Goal: Communication & Community: Answer question/provide support

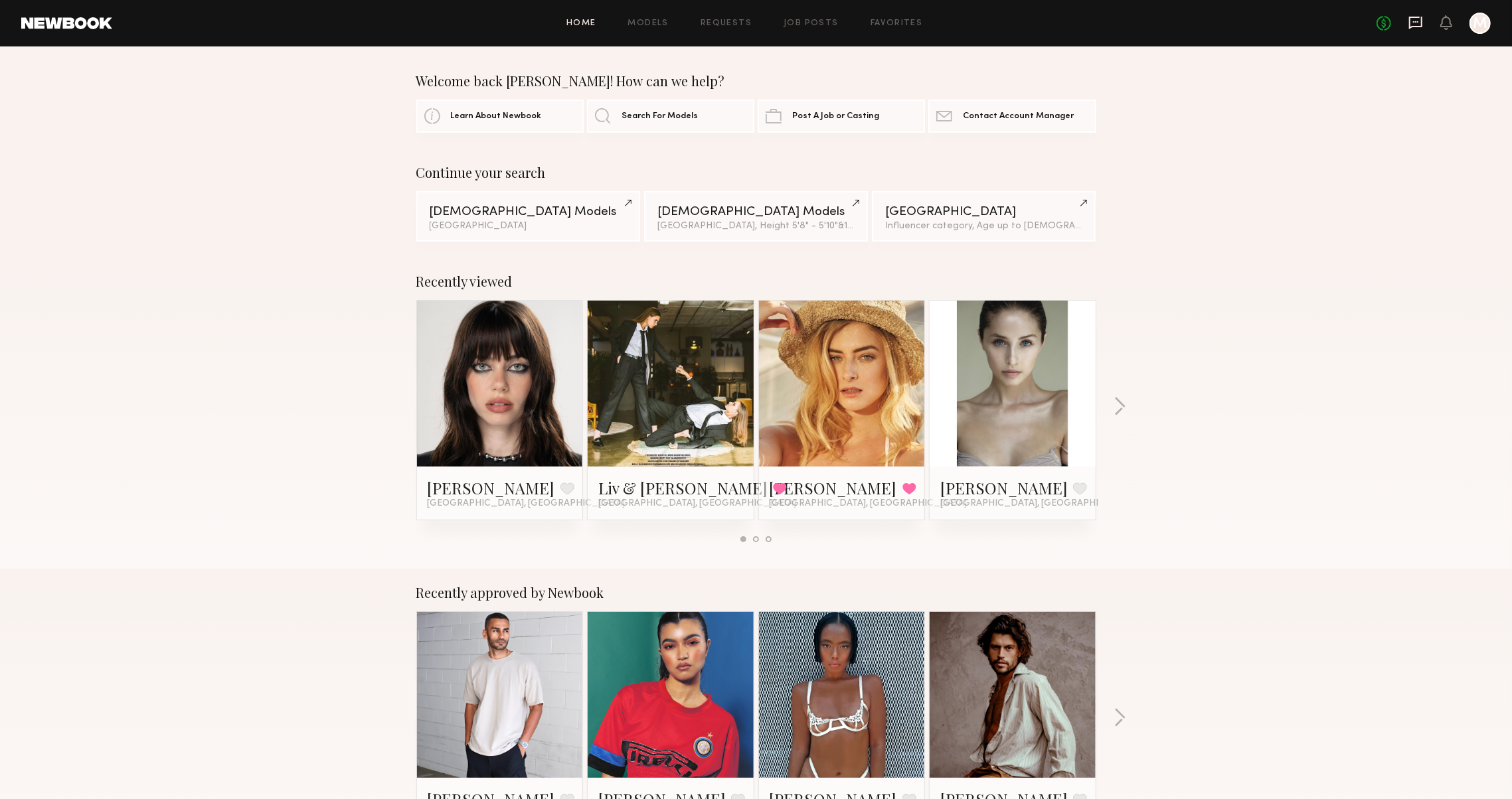
click at [1408, 22] on icon at bounding box center [1416, 23] width 15 height 15
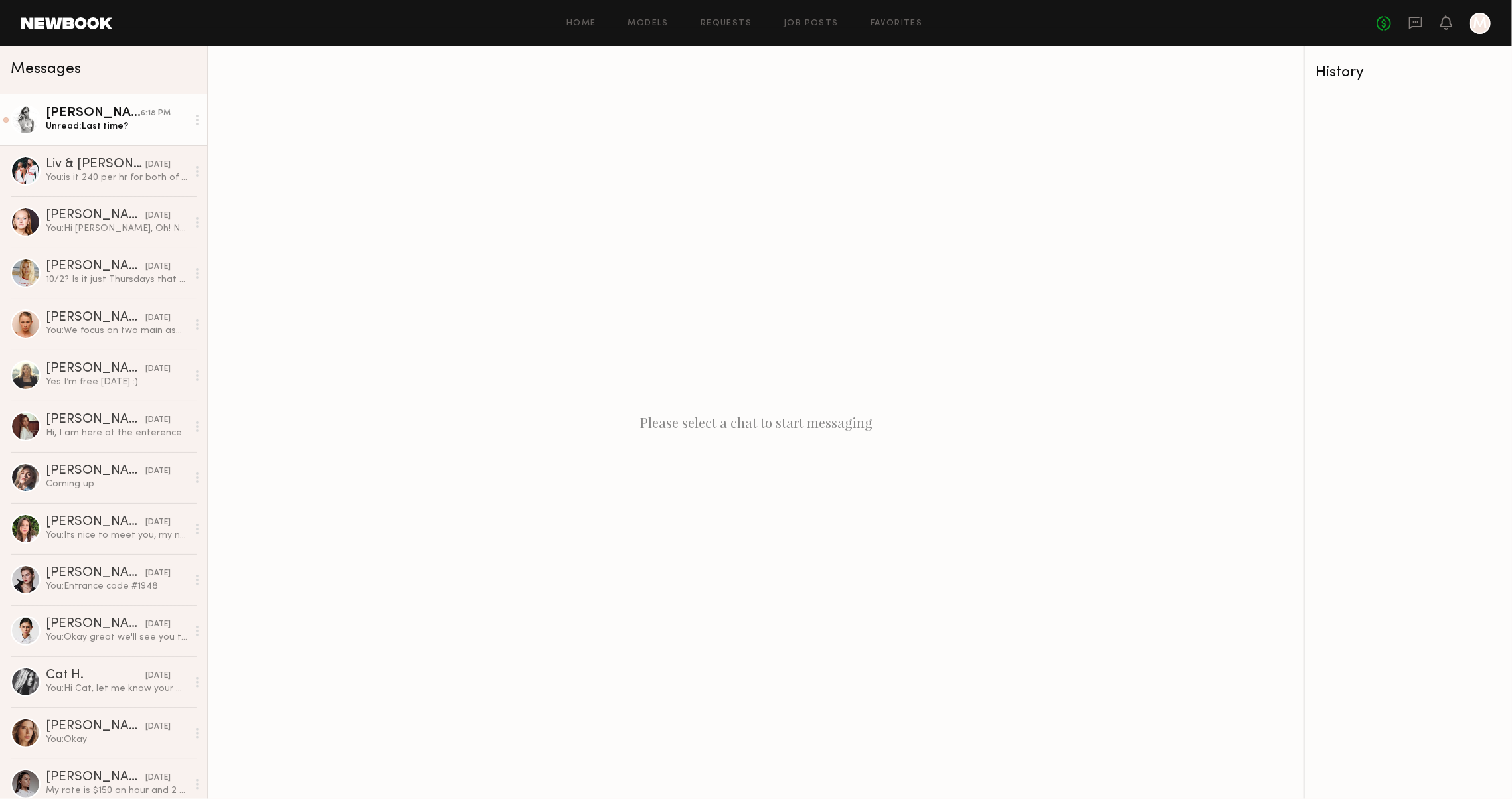
click at [98, 120] on div "Unread: Last time?" at bounding box center [116, 126] width 141 height 13
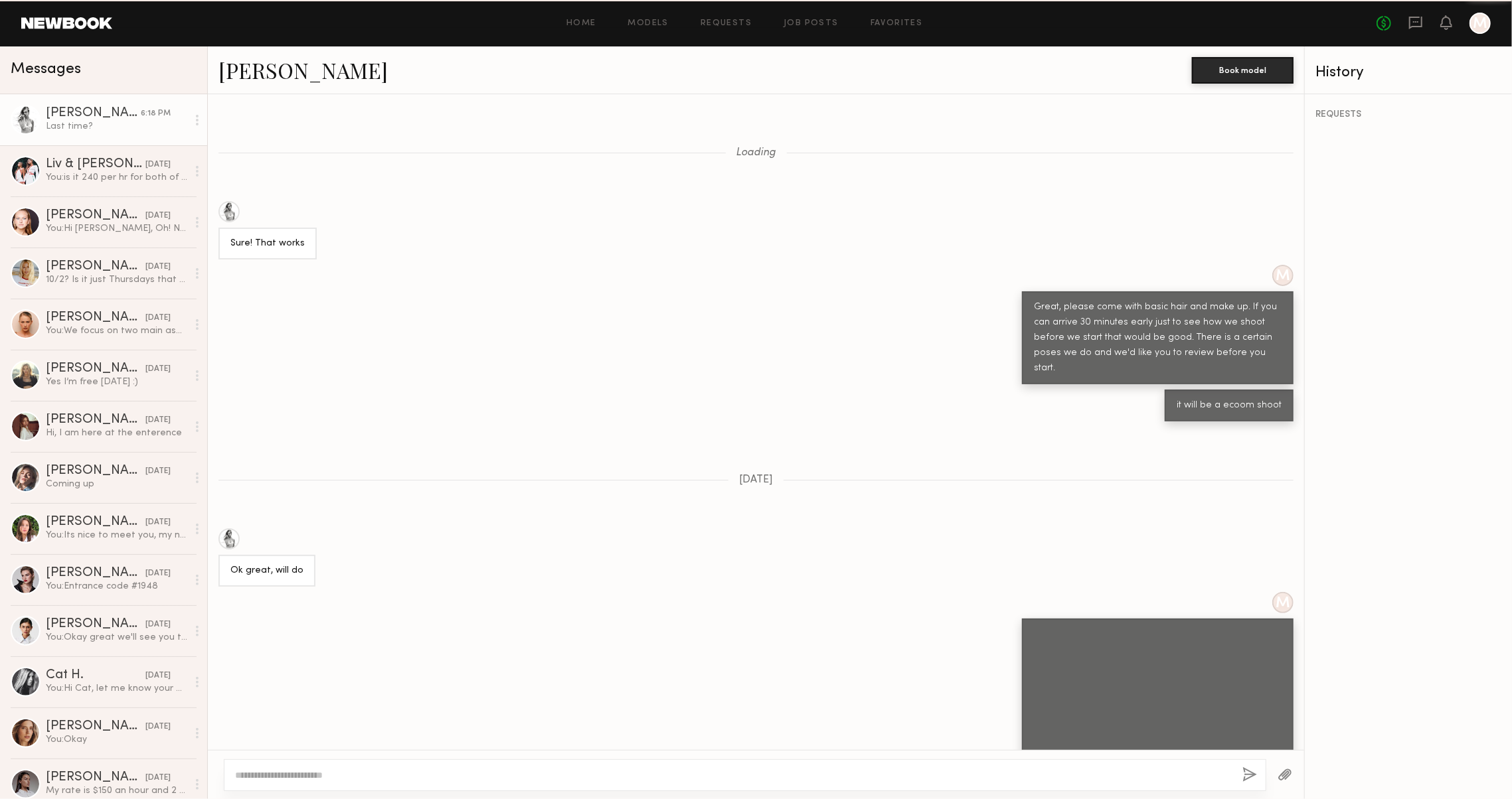
scroll to position [500, 0]
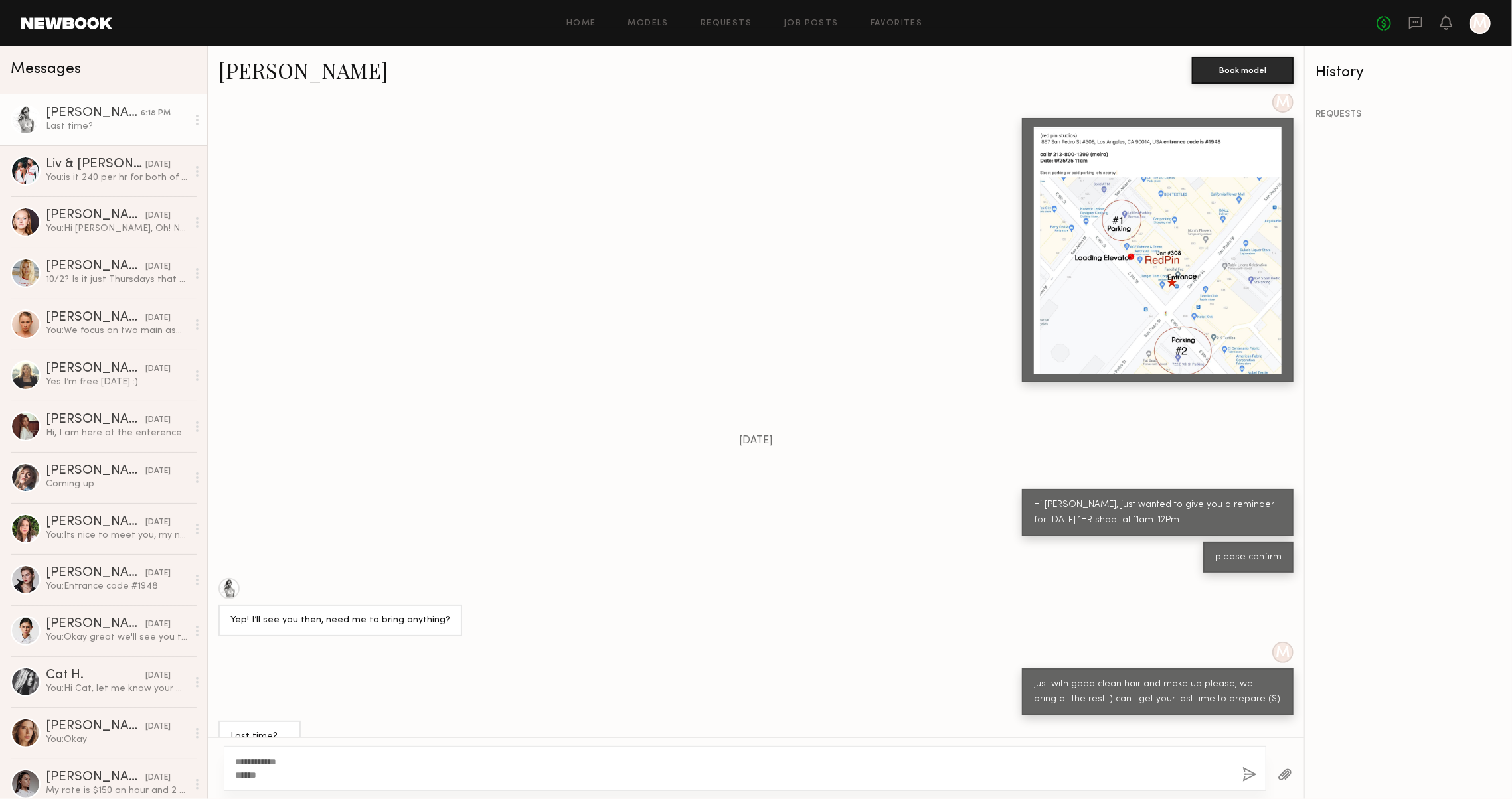
type textarea "**********"
click at [1242, 775] on button "button" at bounding box center [1250, 775] width 15 height 17
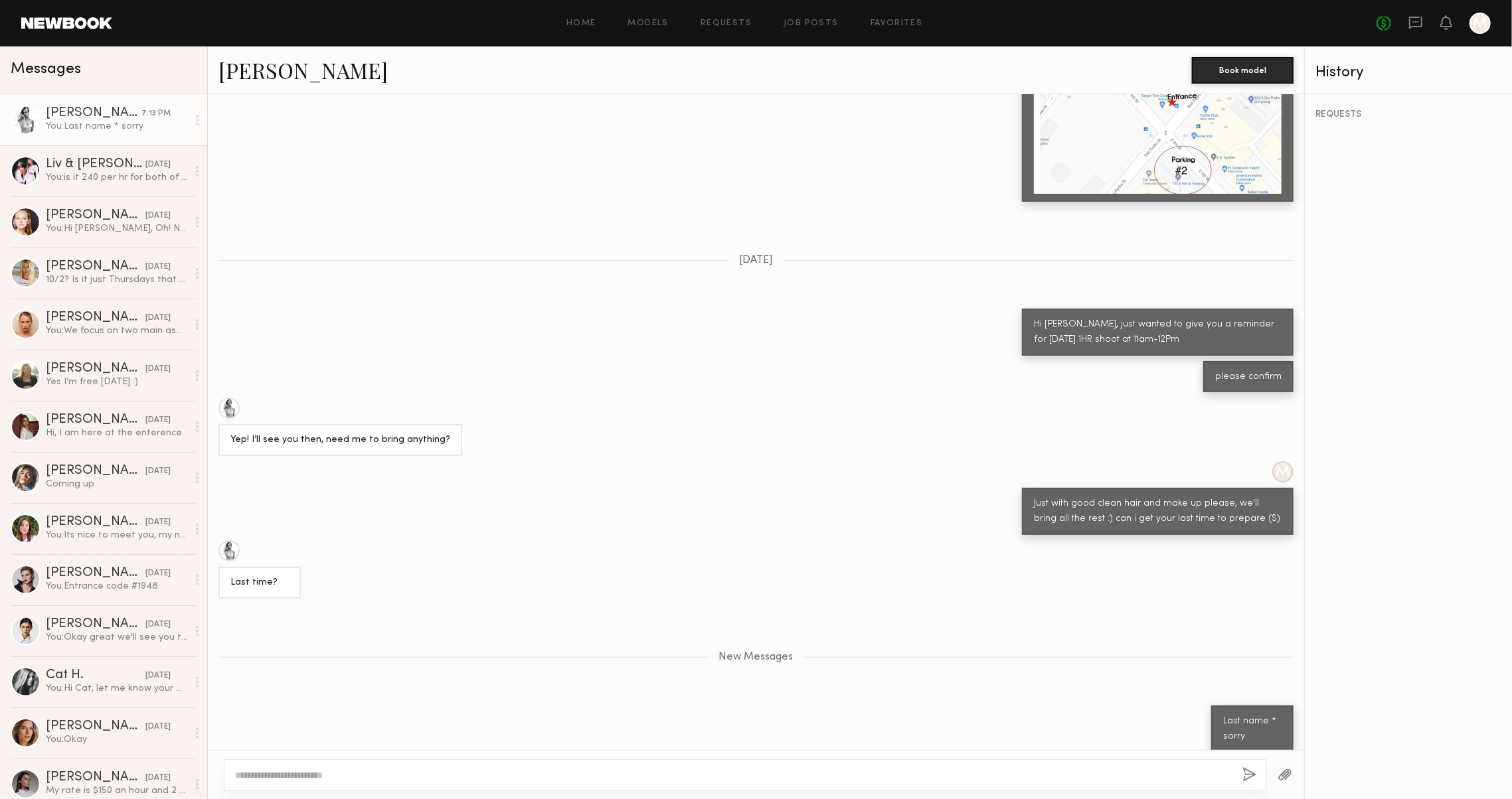
click at [96, 24] on link at bounding box center [67, 24] width 91 height 12
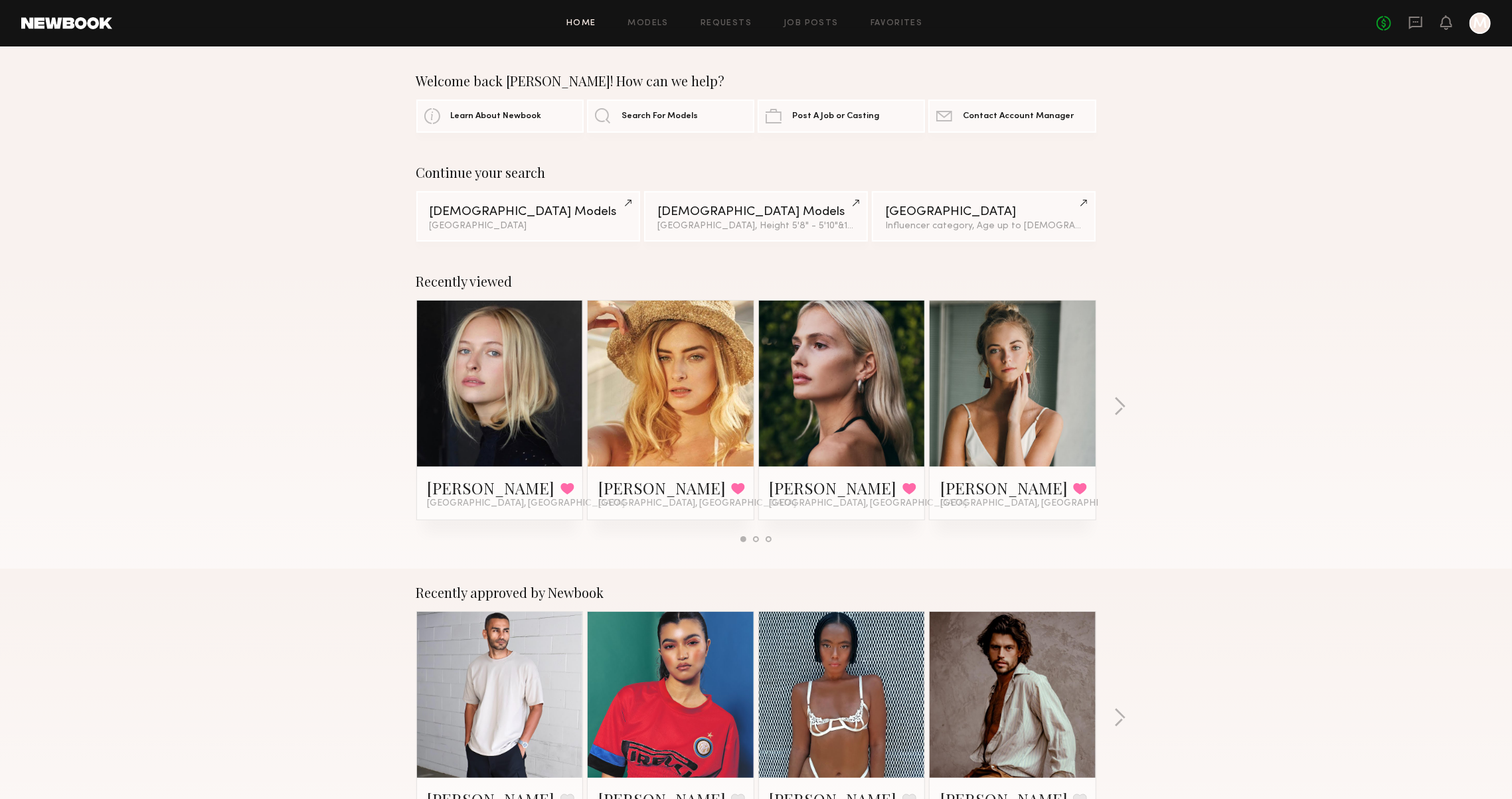
click at [1271, 0] on header "Home Models Requests Job Posts Favorites Sign Out No fees up to $5,000 M" at bounding box center [756, 23] width 1512 height 46
click at [1398, 32] on div "No fees up to $5,000 M" at bounding box center [1434, 24] width 114 height 22
click at [1411, 22] on icon at bounding box center [1416, 23] width 15 height 15
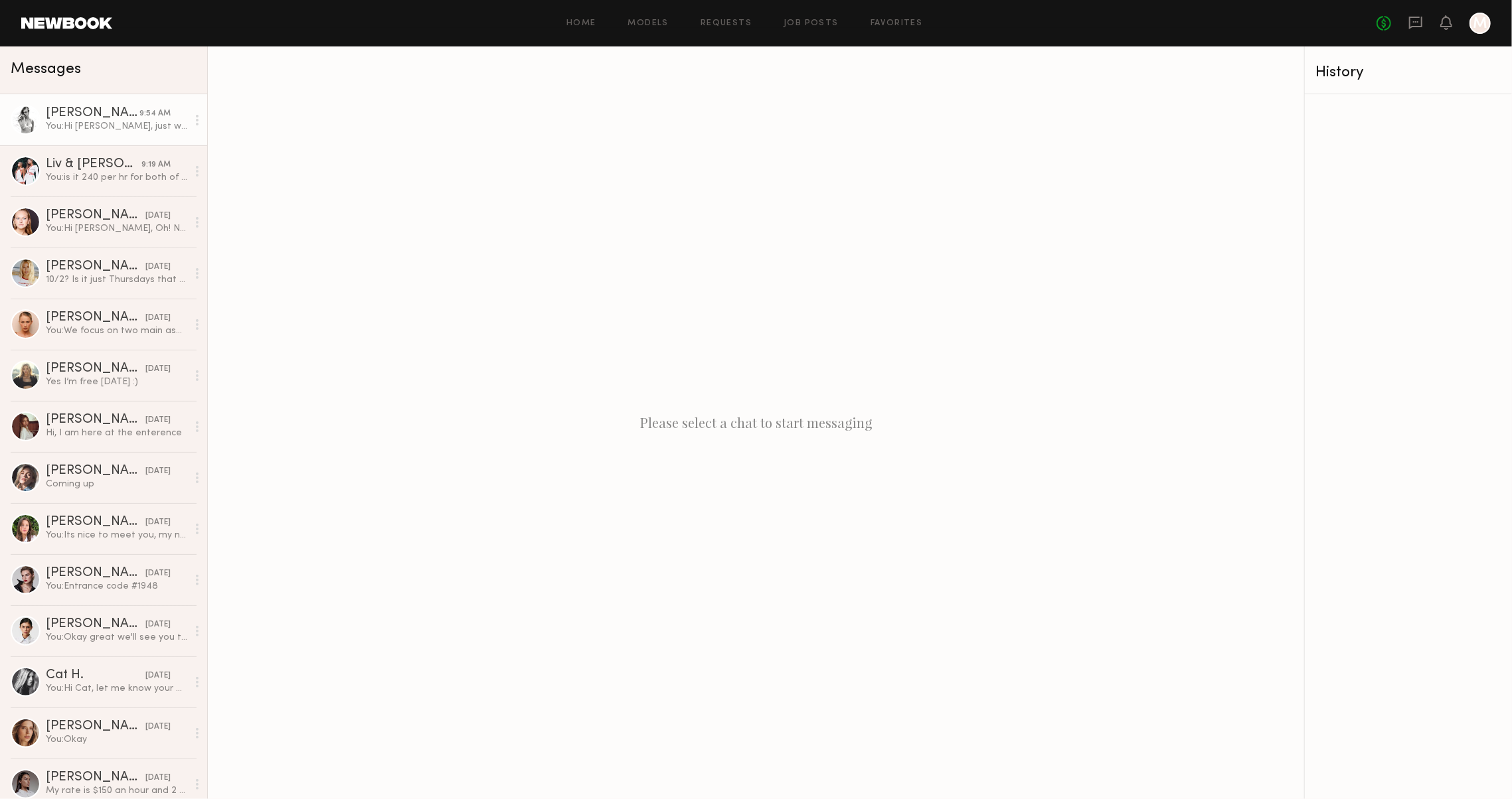
click at [151, 132] on link "Stacey G. 9:54 AM You: Hi Stacey, just wanted to give you a reminder for tomorr…" at bounding box center [104, 120] width 207 height 51
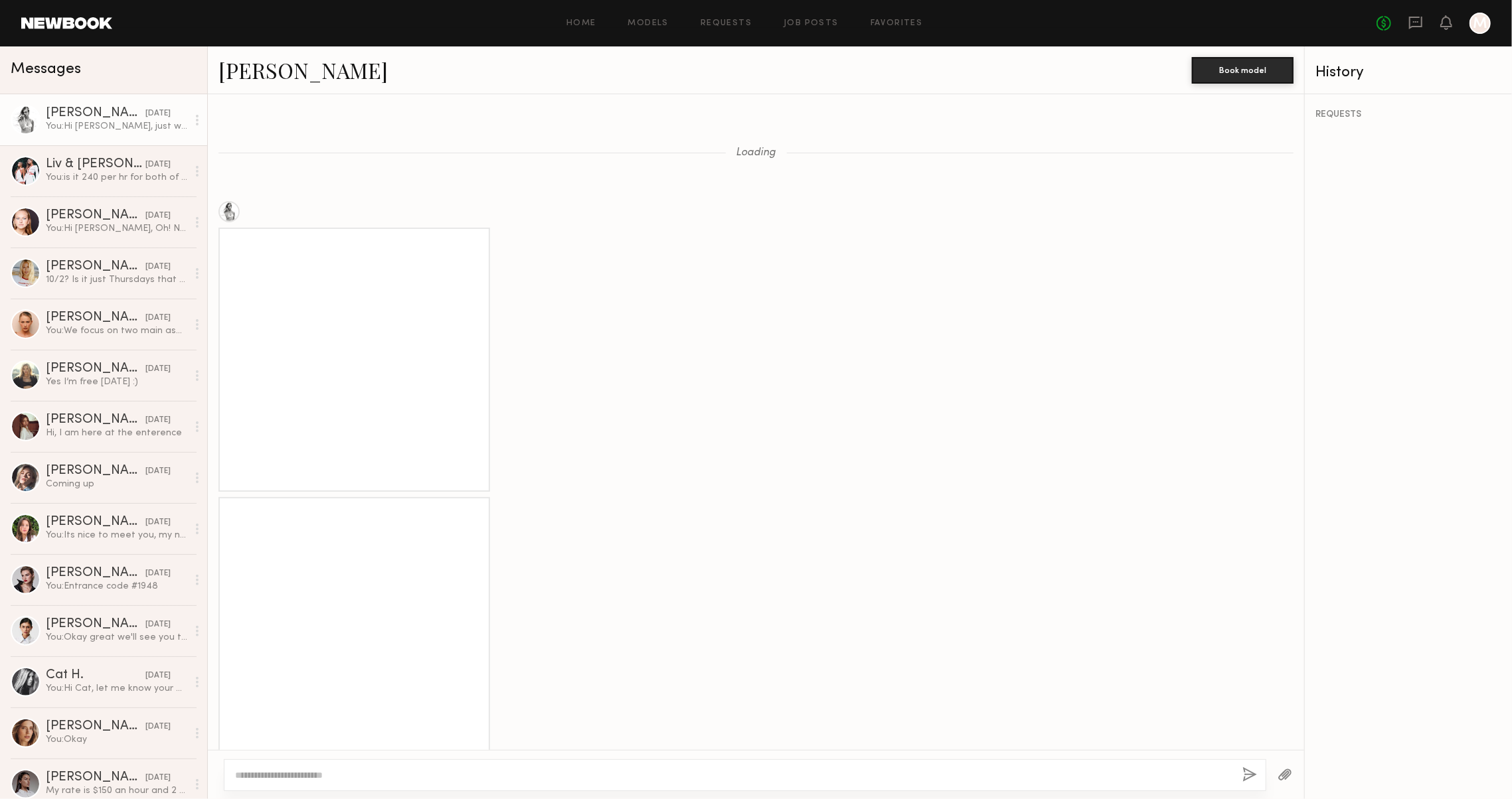
scroll to position [1880, 0]
